Goal: Task Accomplishment & Management: Use online tool/utility

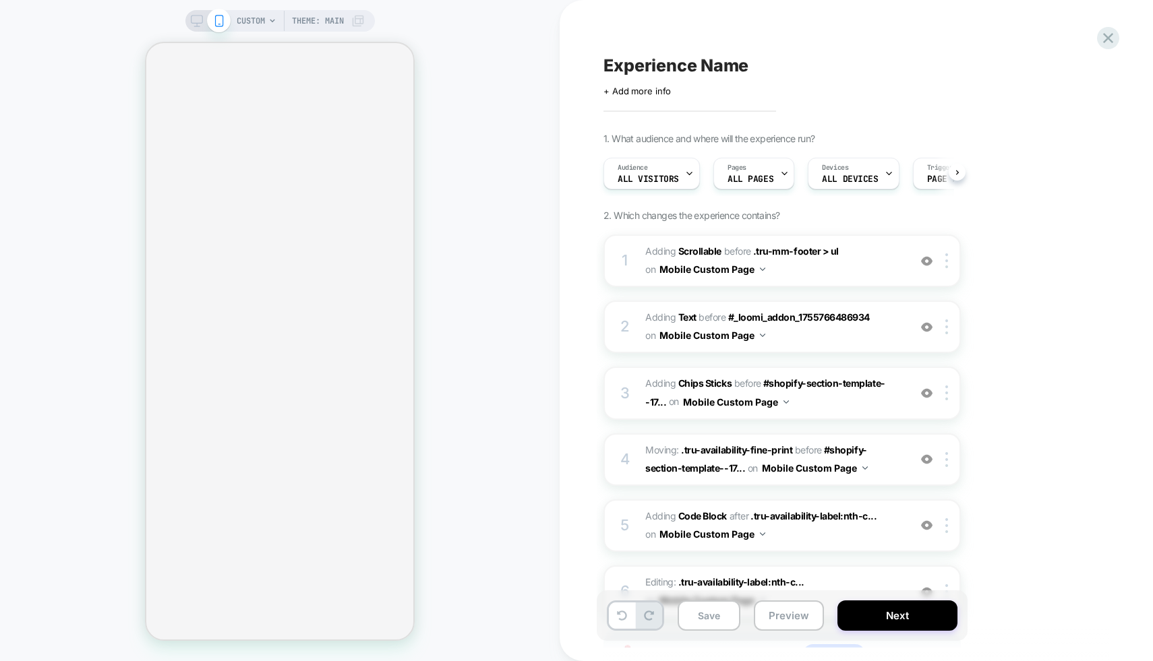
click at [255, 20] on span "CUSTOM" at bounding box center [251, 21] width 28 height 22
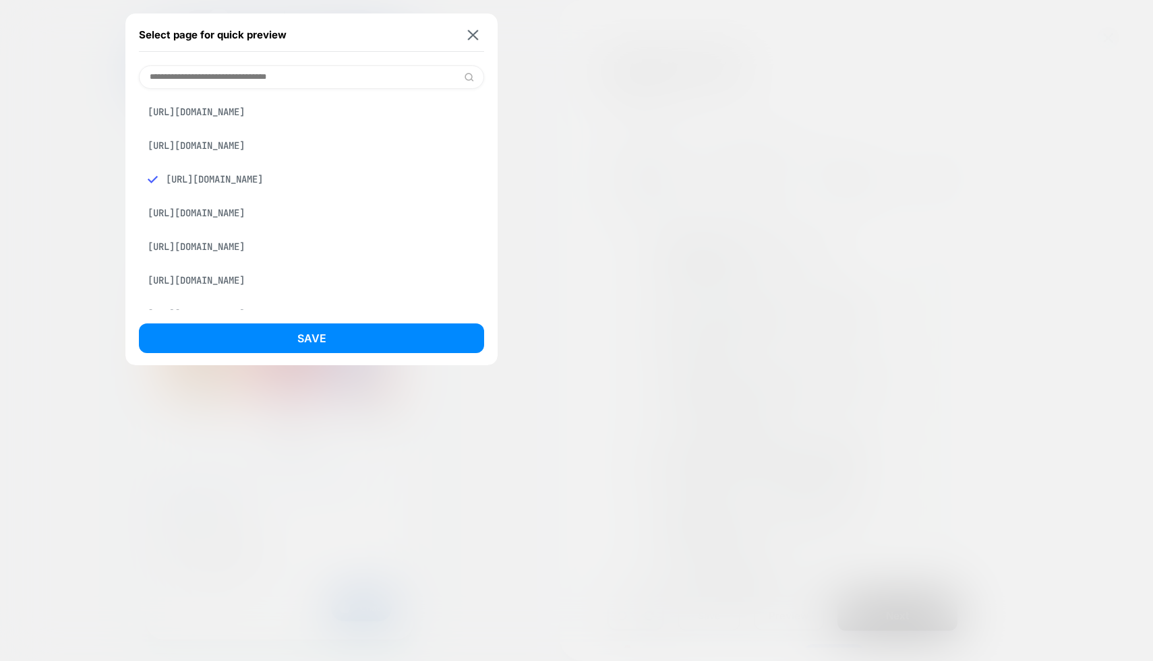
click at [264, 87] on input at bounding box center [311, 77] width 345 height 24
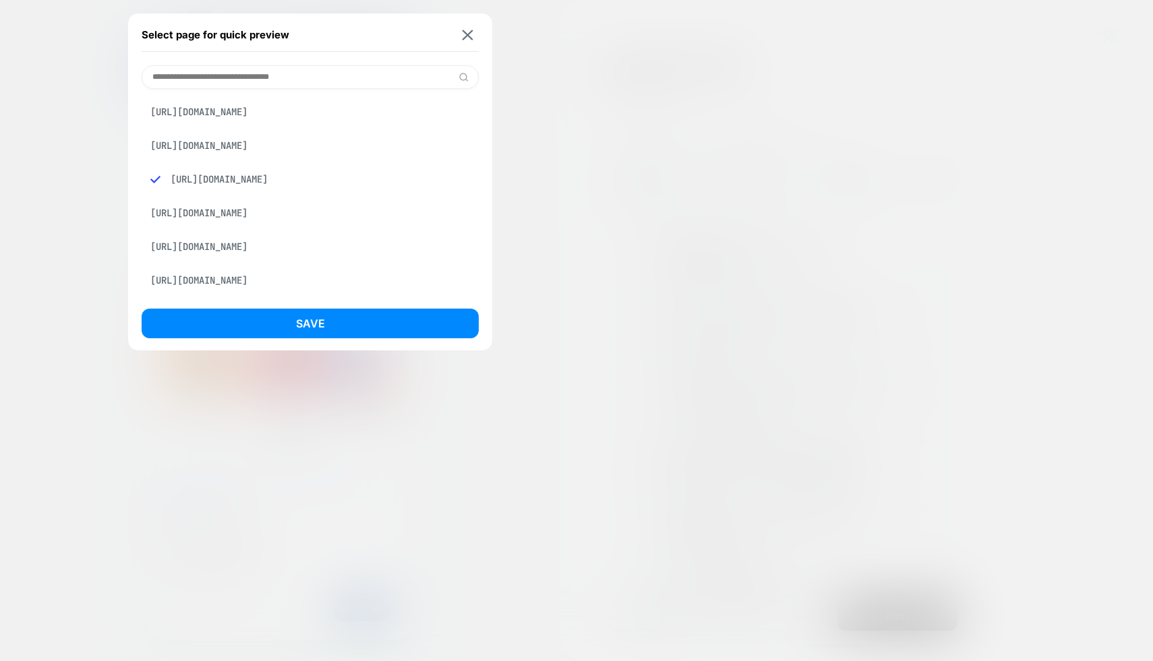
click at [264, 76] on input at bounding box center [310, 77] width 337 height 24
paste input "**********"
type input "**********"
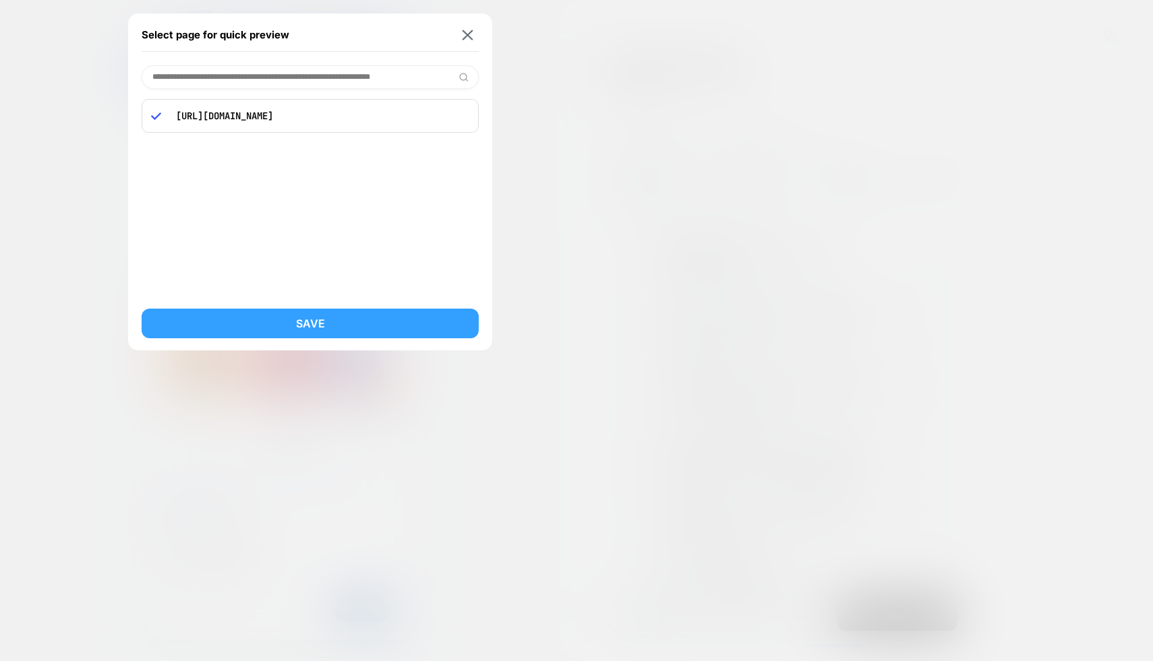
click at [315, 313] on button "Save" at bounding box center [310, 324] width 337 height 30
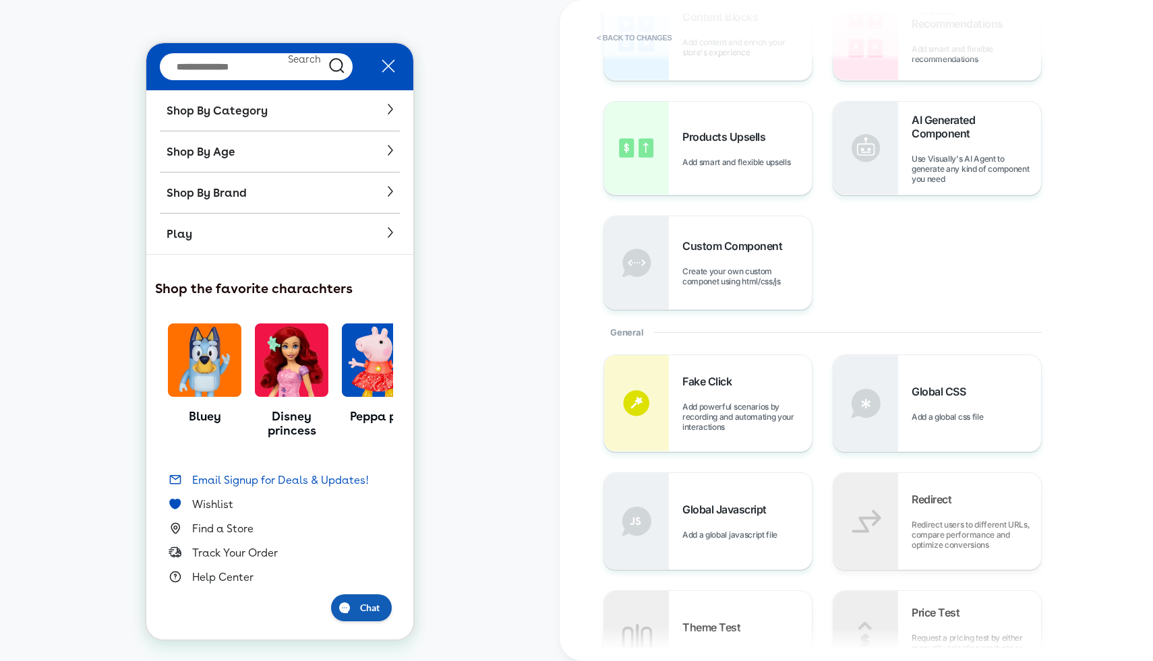
scroll to position [135, 0]
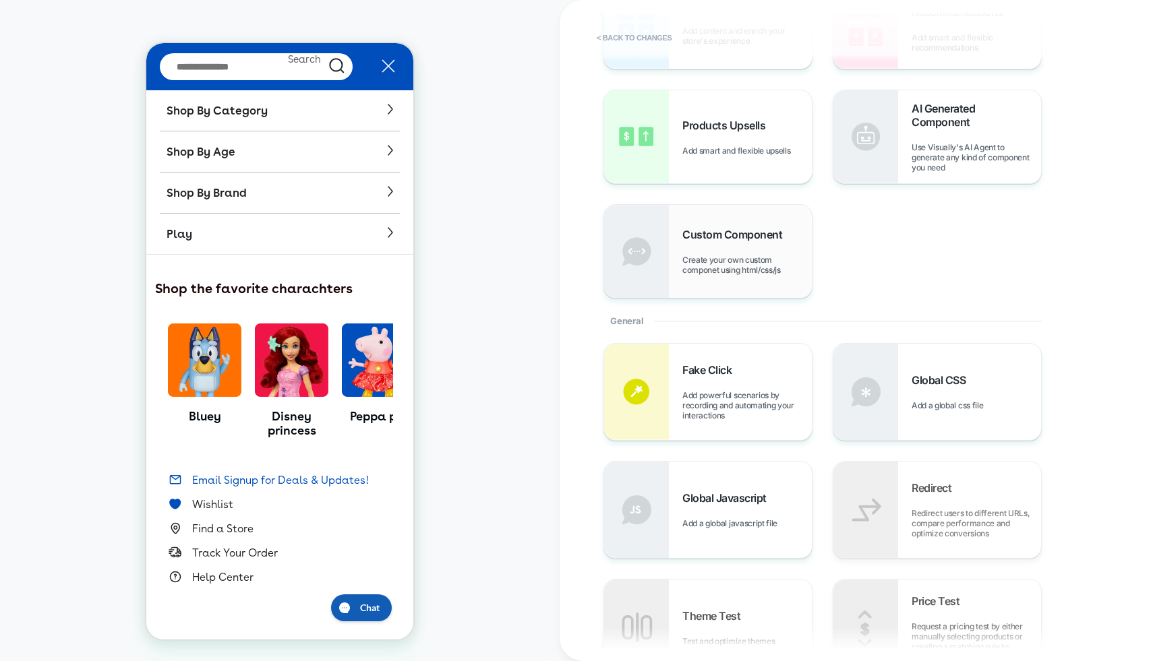
click at [742, 258] on span "Create your own custom componet using html/css/js" at bounding box center [746, 265] width 129 height 20
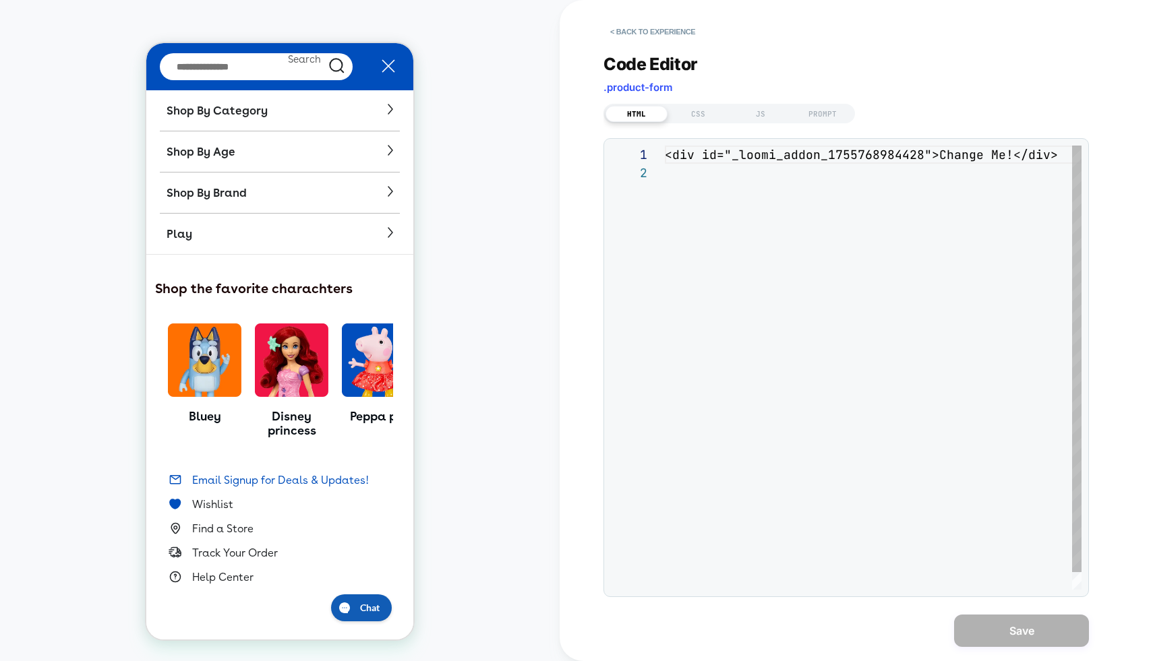
scroll to position [18, 0]
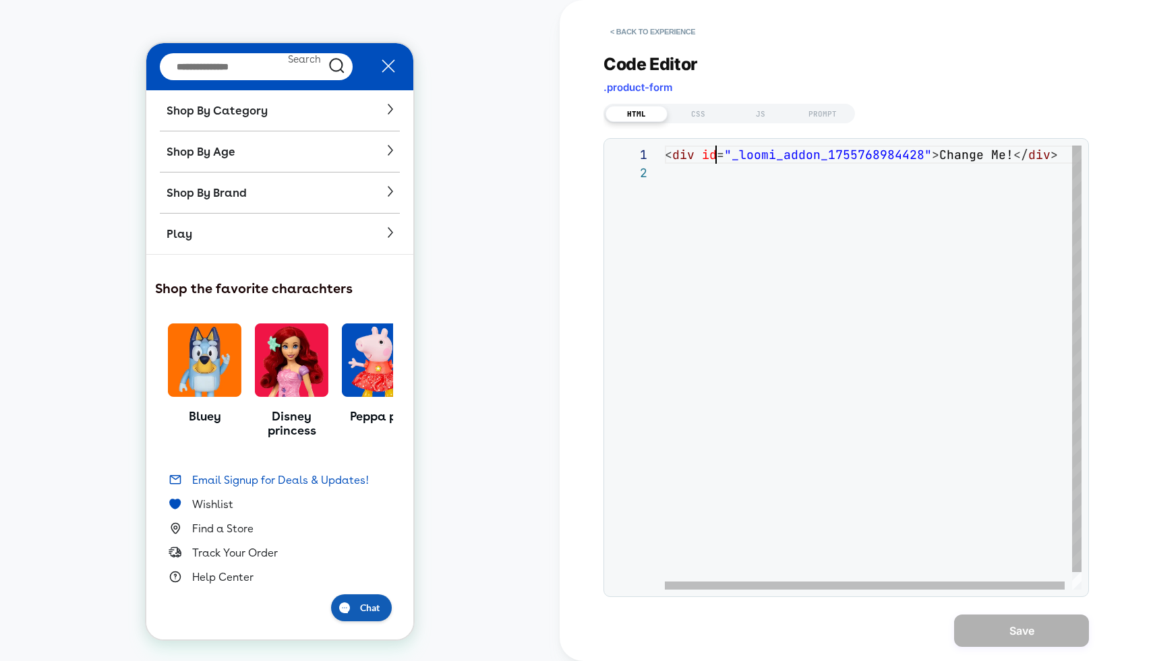
click at [713, 160] on div "< div id = "_loomi_addon_1755768984428" > Change Me! </ div >" at bounding box center [877, 377] width 424 height 462
click at [935, 154] on div "< div id = "_loomi_addon_1755768984428" > Change Me! </ div >" at bounding box center [877, 377] width 424 height 462
drag, startPoint x: 935, startPoint y: 154, endPoint x: 1006, endPoint y: 154, distance: 70.8
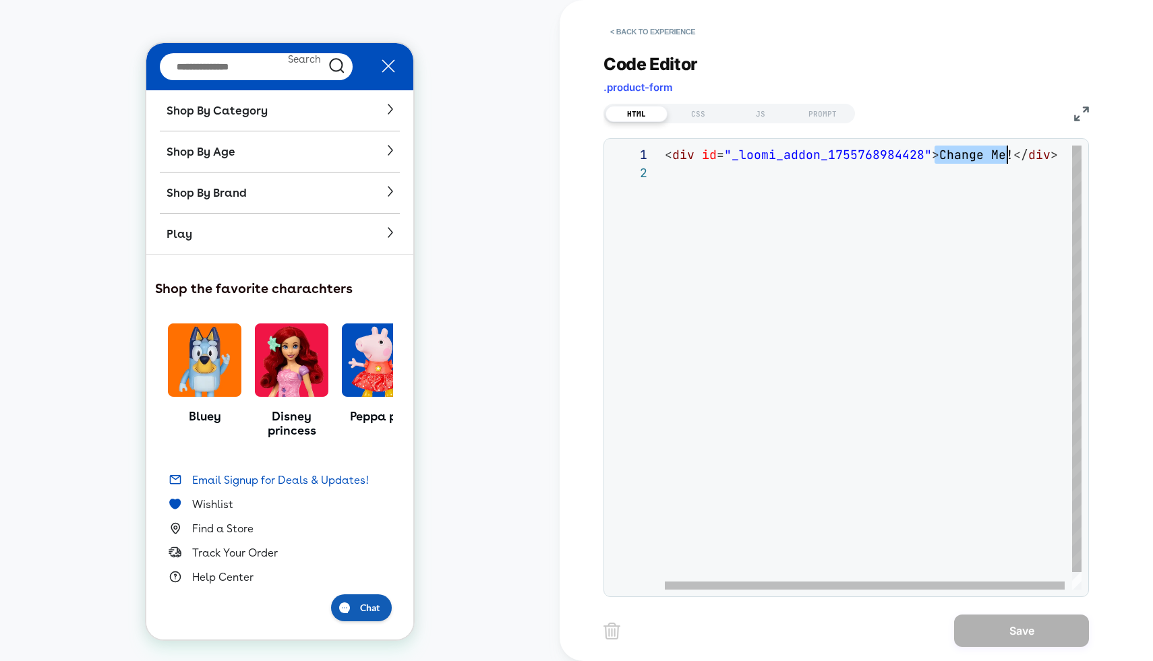
click at [1006, 154] on div "< div id = "_loomi_addon_1755768984428" > Change Me! </ div >" at bounding box center [877, 377] width 424 height 462
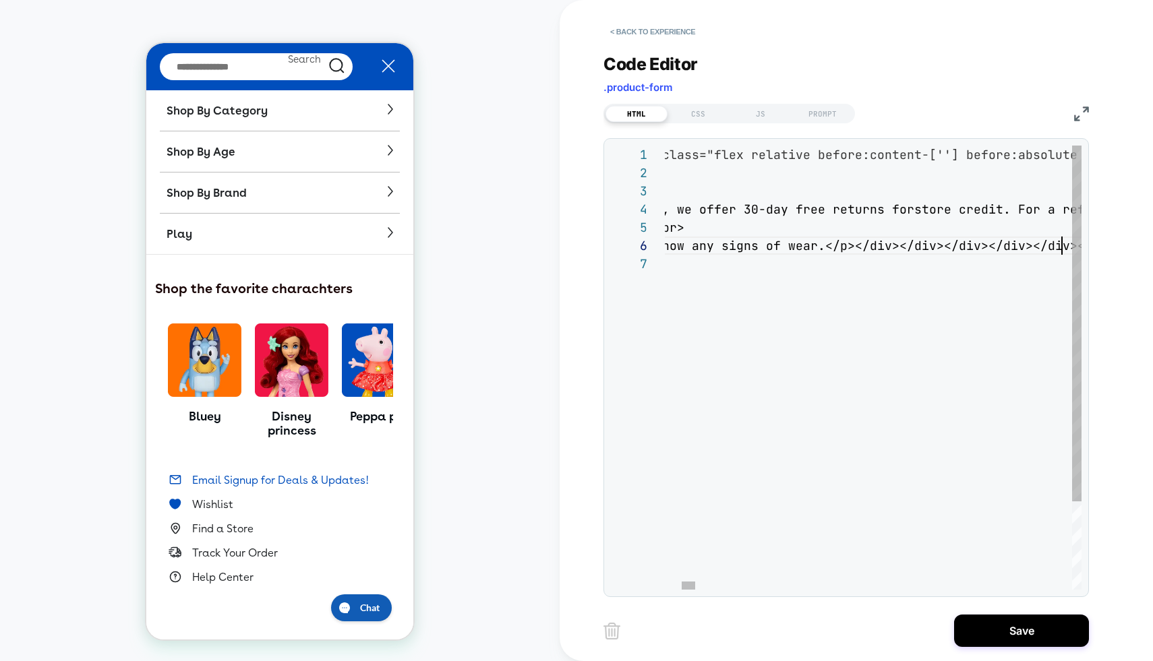
scroll to position [36, 1245]
